Goal: Information Seeking & Learning: Learn about a topic

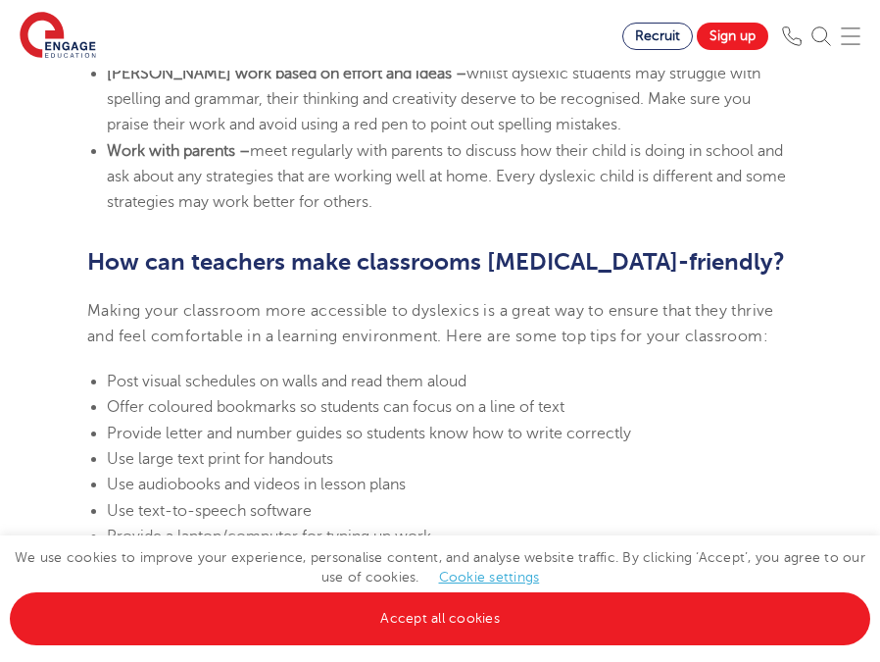
scroll to position [4389, 0]
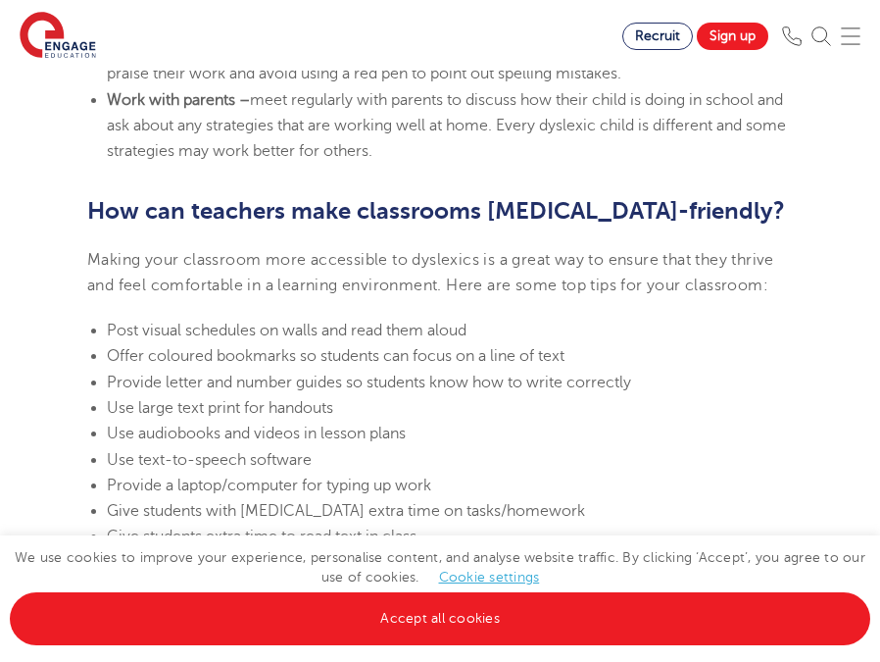
click at [182, 373] on span "Provide letter and number guides so students know how to write correctly" at bounding box center [369, 382] width 524 height 18
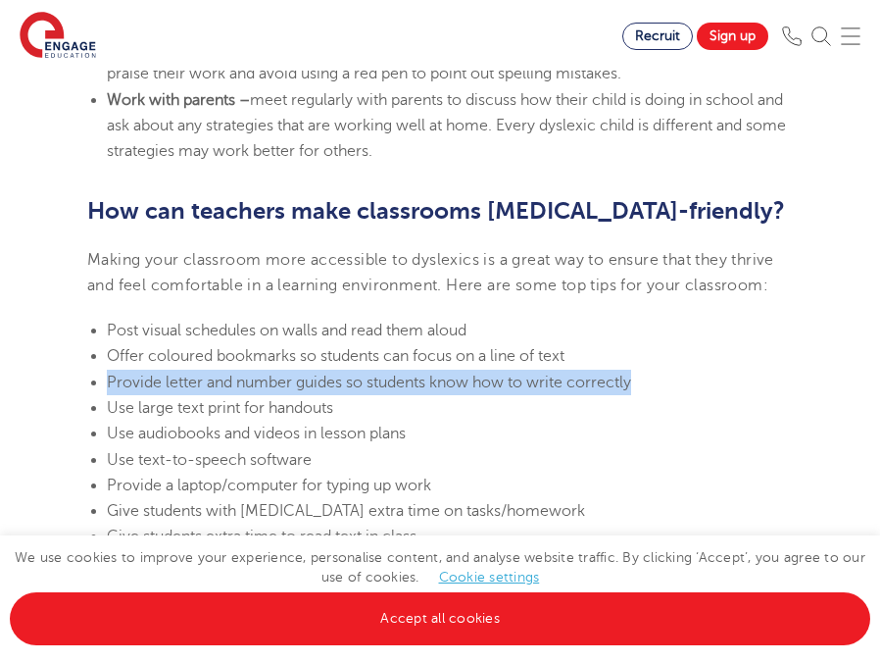
drag, startPoint x: 109, startPoint y: 328, endPoint x: 638, endPoint y: 319, distance: 529.4
click at [638, 370] on li "Provide letter and number guides so students know how to write correctly" at bounding box center [450, 382] width 686 height 25
copy span "Provide letter and number guides so students know how to write correctly"
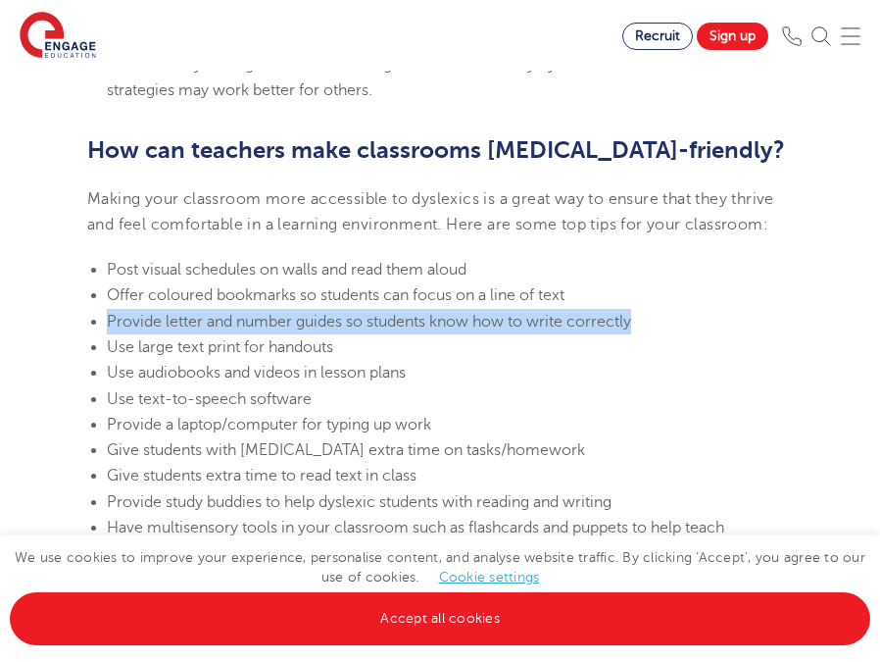
scroll to position [4453, 0]
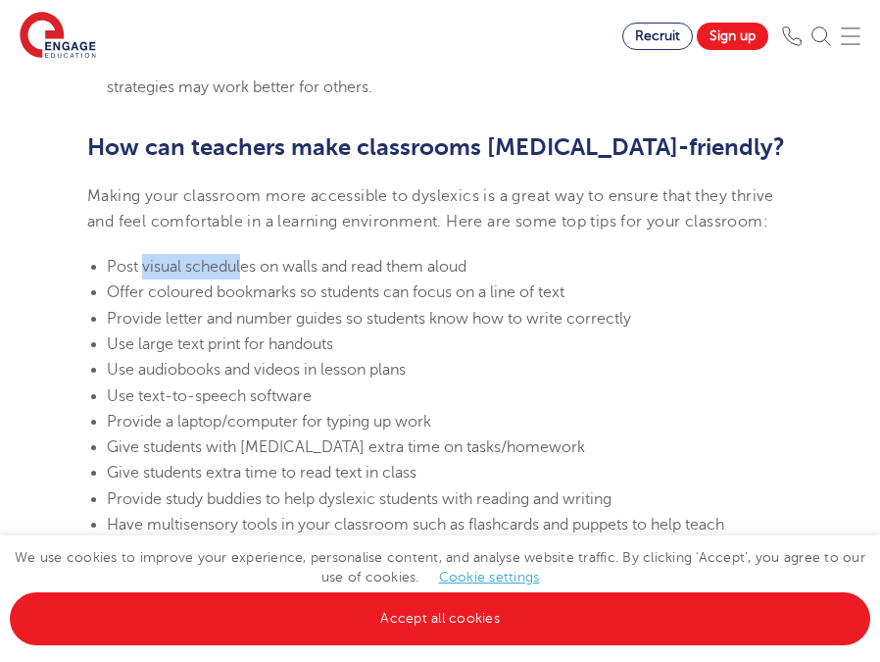
drag, startPoint x: 143, startPoint y: 216, endPoint x: 241, endPoint y: 212, distance: 98.1
click at [242, 258] on span "Post visual schedules on walls and read them aloud" at bounding box center [287, 267] width 360 height 18
click at [374, 258] on span "Post visual schedules on walls and read them aloud" at bounding box center [287, 267] width 360 height 18
drag, startPoint x: 186, startPoint y: 219, endPoint x: 317, endPoint y: 215, distance: 130.4
click at [317, 258] on span "Post visual schedules on walls and read them aloud" at bounding box center [287, 267] width 360 height 18
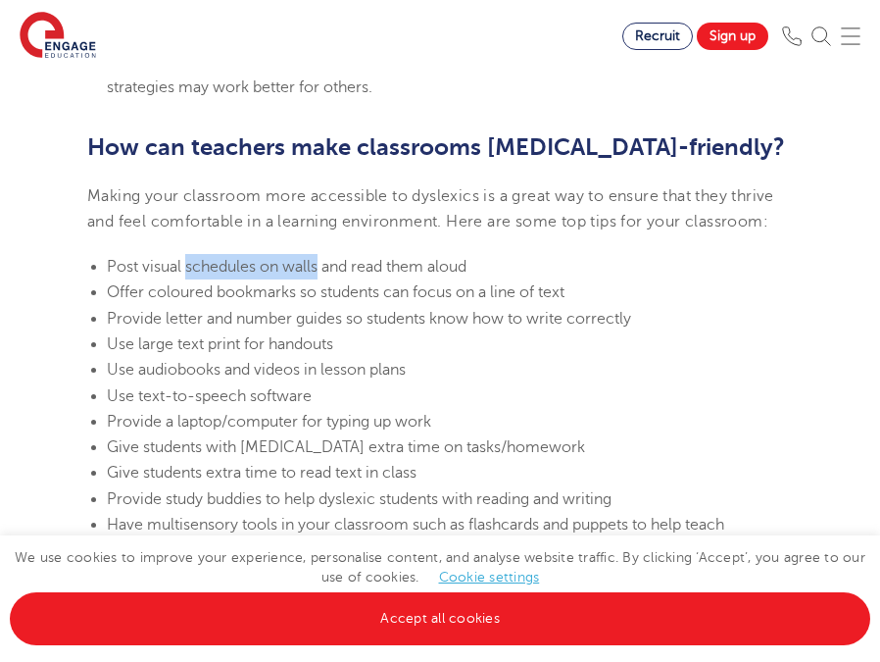
copy span "schedules on walls"
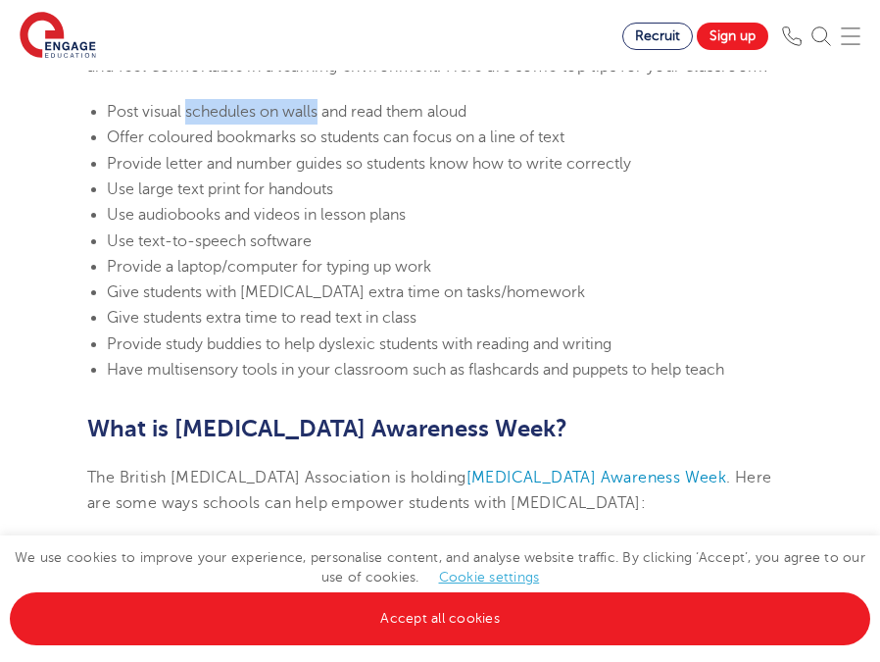
scroll to position [4623, 0]
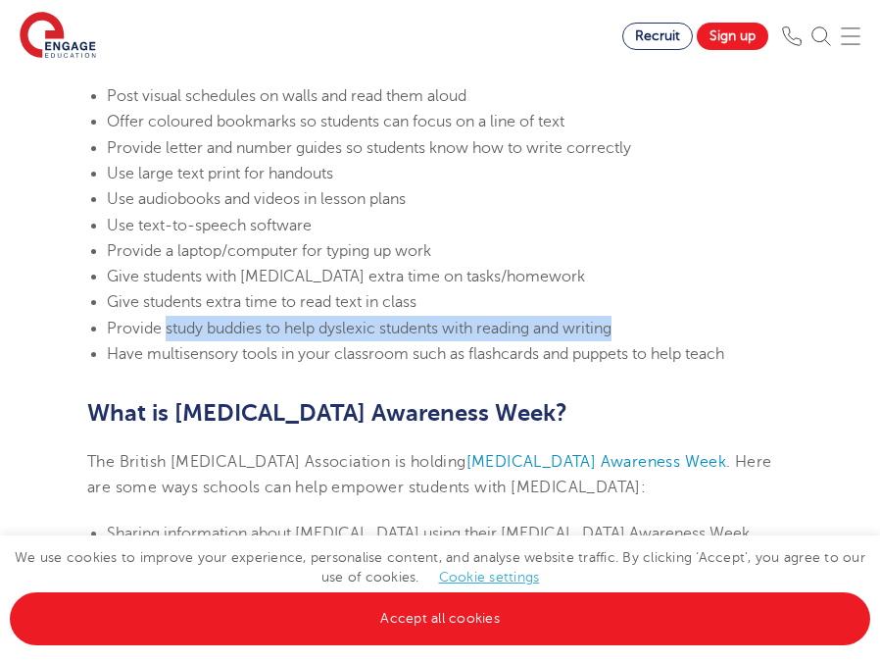
drag, startPoint x: 164, startPoint y: 277, endPoint x: 617, endPoint y: 283, distance: 453.8
click at [612, 320] on span "Provide study buddies to help dyslexic students with reading and writing" at bounding box center [359, 329] width 505 height 18
copy span "study buddies to help dyslexic students with reading and writing"
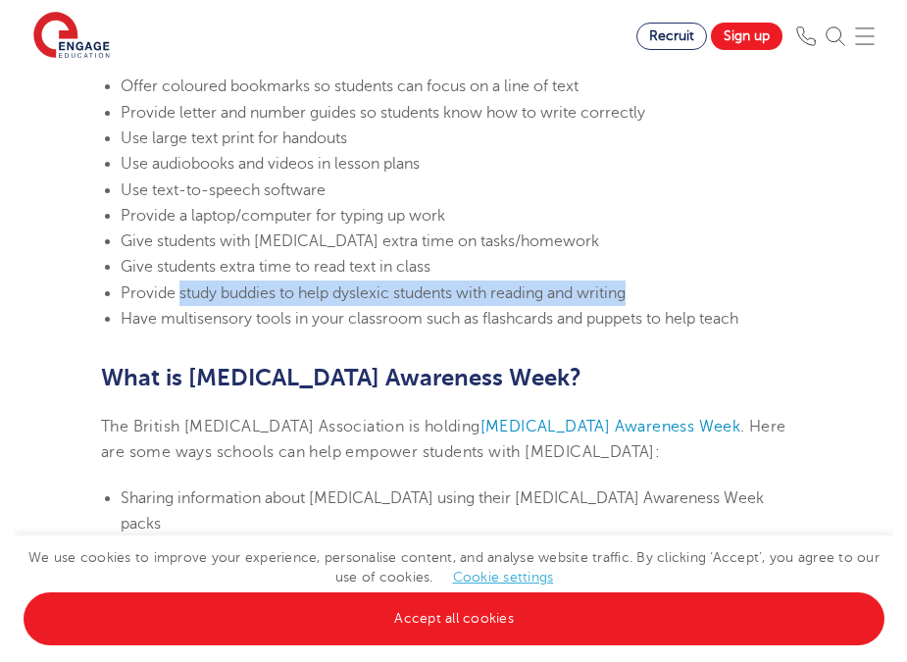
scroll to position [4666, 0]
